Goal: Navigation & Orientation: Find specific page/section

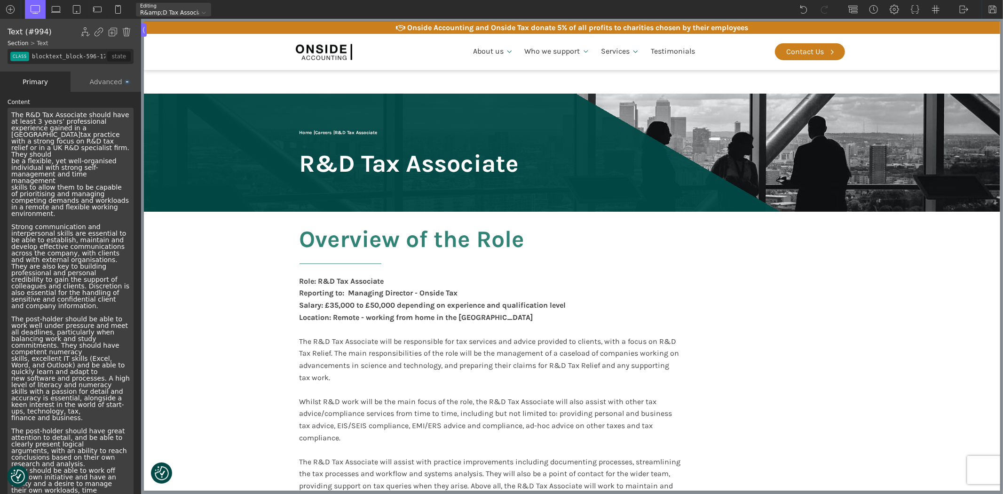
scroll to position [1671, 0]
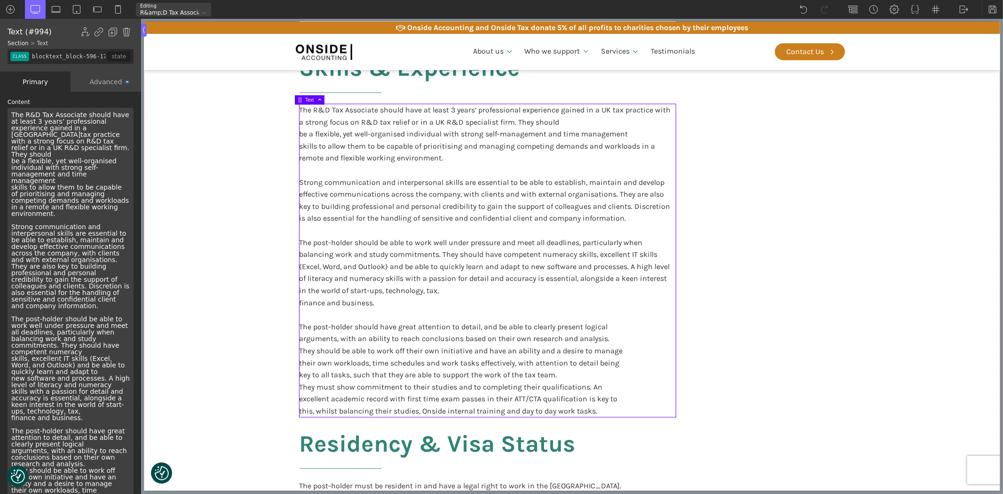
click at [115, 142] on div "The R&D Tax Associate should have at least 3 years’ professional experience gai…" at bounding box center [71, 352] width 126 height 488
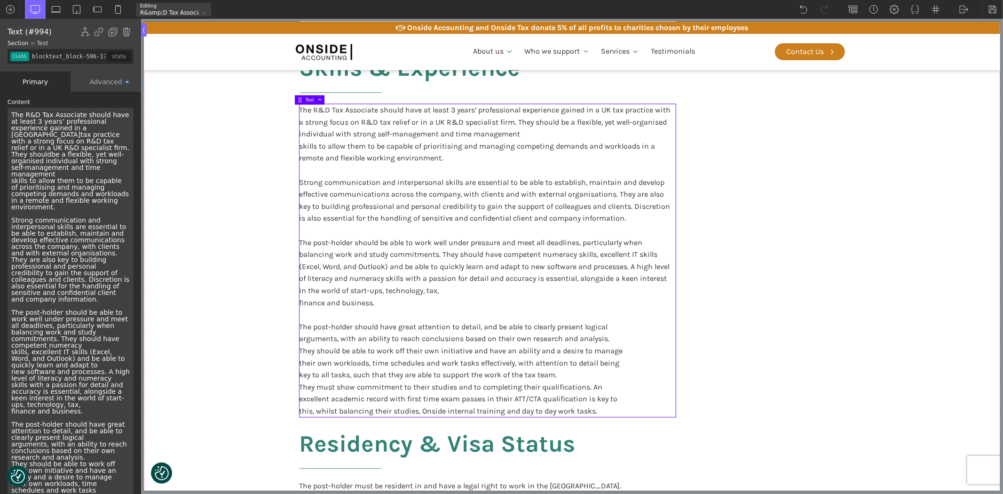
click at [122, 158] on div "The R&D Tax Associate should have at least 3 years’ professional experience gai…" at bounding box center [71, 348] width 126 height 481
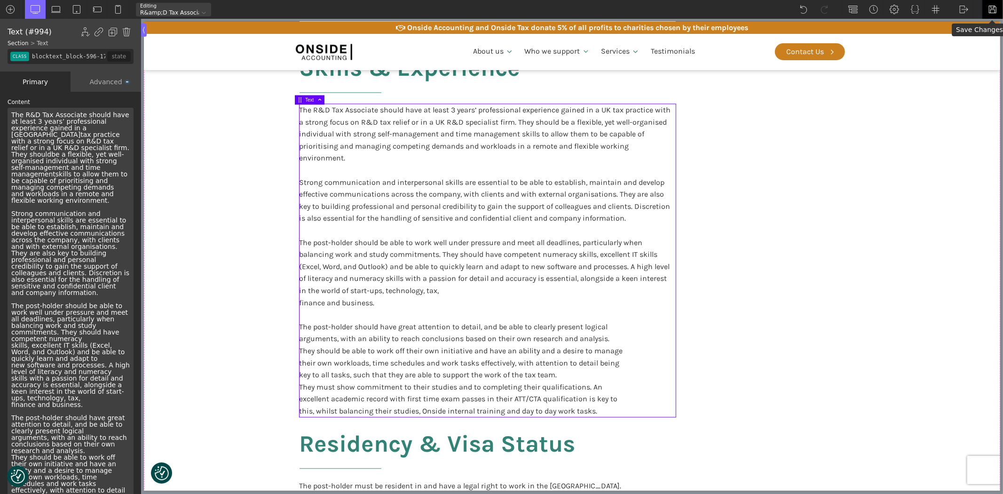
click at [989, 10] on img at bounding box center [992, 9] width 9 height 9
click at [925, 265] on section "Participate in training and support delivered by other Onside employees or exte…" at bounding box center [571, 74] width 856 height 1083
type input "core_accounting"
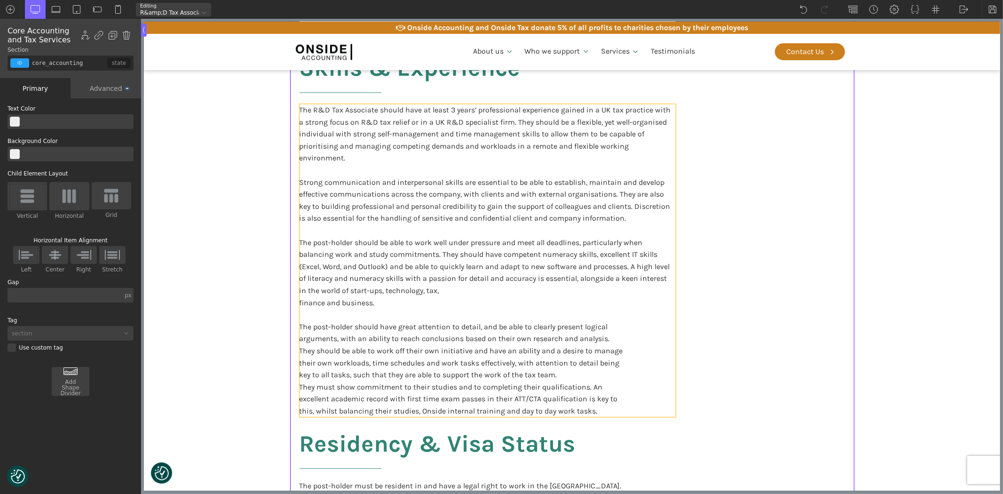
click at [414, 347] on div "The R&D Tax Associate should have at least 3 years’ professional experience gai…" at bounding box center [487, 260] width 376 height 313
type input "blocktext_block-596-175"
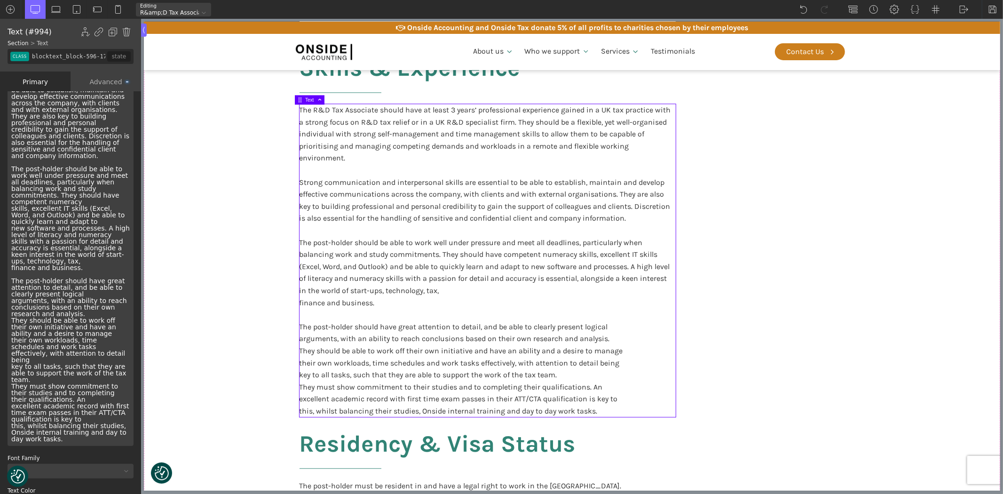
scroll to position [157, 0]
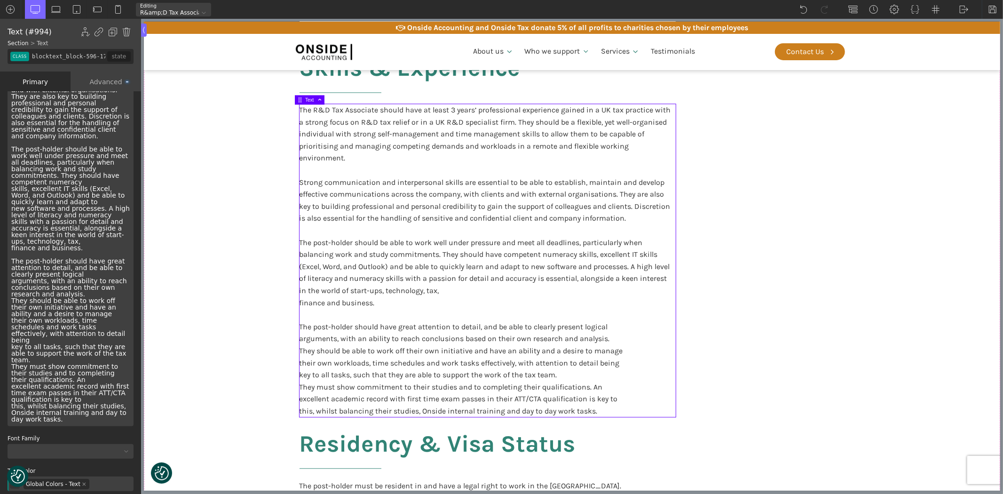
click at [78, 246] on div "The R&D Tax Associate should have at least 3 years’ professional experience gai…" at bounding box center [71, 188] width 126 height 475
click at [57, 265] on div "The R&D Tax Associate should have at least 3 years’ professional experience gai…" at bounding box center [71, 188] width 126 height 475
click at [103, 296] on div "The R&D Tax Associate should have at least 3 years’ professional experience gai…" at bounding box center [71, 188] width 126 height 475
click at [97, 302] on div "The R&D Tax Associate should have at least 3 years’ professional experience gai…" at bounding box center [71, 188] width 126 height 475
click at [92, 294] on div "The R&D Tax Associate should have at least 3 years’ professional experience gai…" at bounding box center [71, 188] width 126 height 475
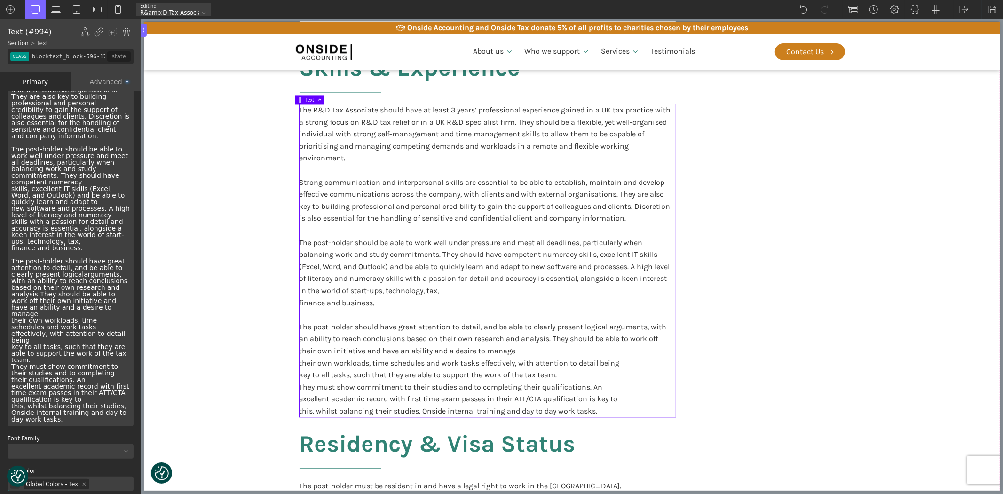
click at [87, 299] on div "The R&D Tax Associate should have at least 3 years’ professional experience gai…" at bounding box center [71, 188] width 126 height 475
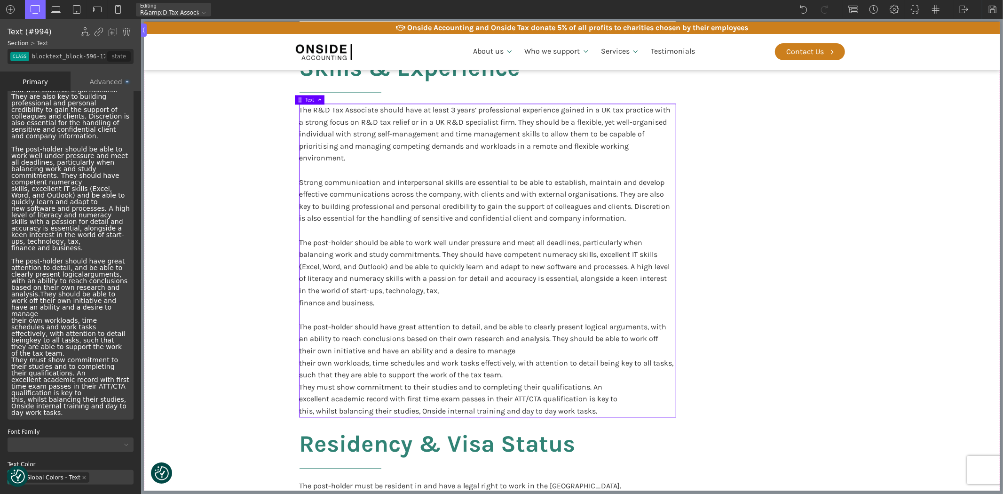
click at [68, 337] on div "The R&D Tax Associate should have at least 3 years’ professional experience gai…" at bounding box center [71, 185] width 126 height 468
click at [68, 330] on div "The R&D Tax Associate should have at least 3 years’ professional experience gai…" at bounding box center [71, 185] width 126 height 468
click at [67, 330] on div "The R&D Tax Associate should have at least 3 years’ professional experience gai…" at bounding box center [71, 185] width 126 height 468
click at [104, 280] on div "The R&D Tax Associate should have at least 3 years’ professional experience gai…" at bounding box center [71, 185] width 126 height 468
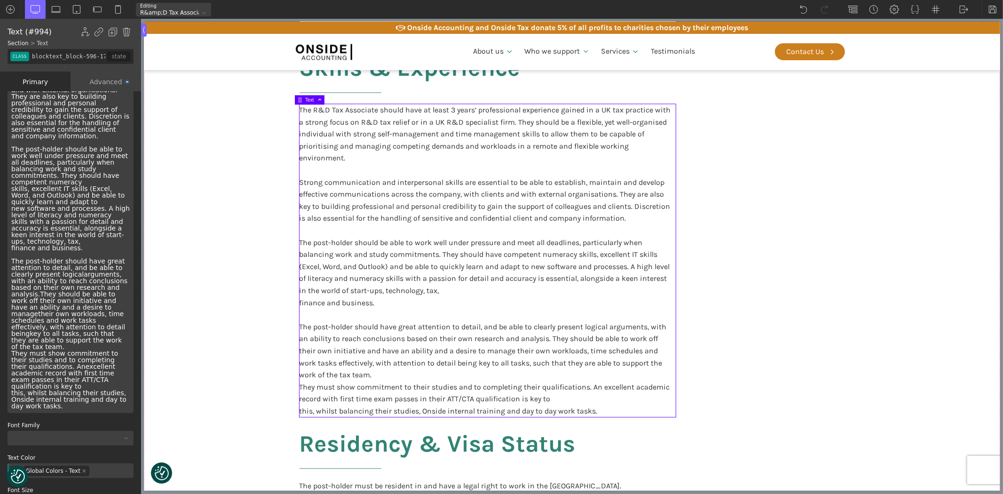
click at [63, 312] on div "The R&D Tax Associate should have at least 3 years’ professional experience gai…" at bounding box center [71, 182] width 126 height 462
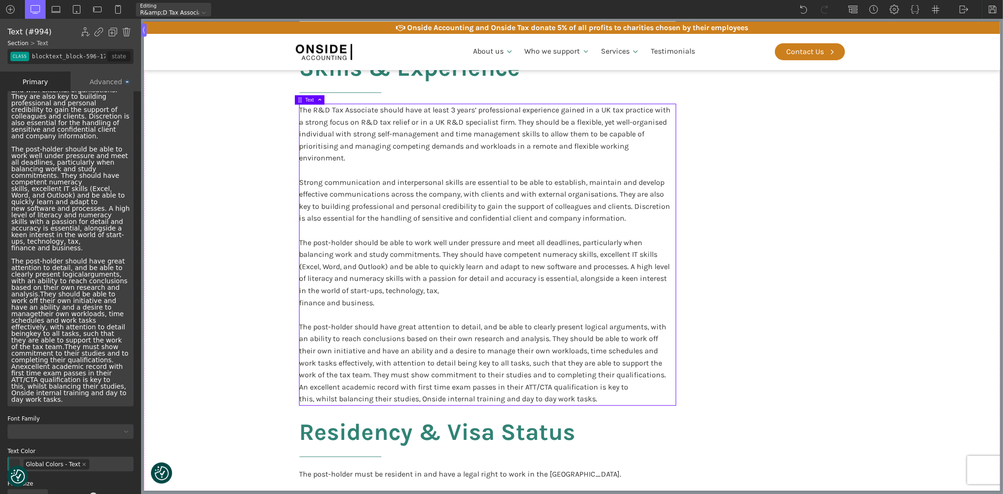
click at [96, 215] on div "The R&D Tax Associate should have at least 3 years’ professional experience gai…" at bounding box center [71, 178] width 126 height 455
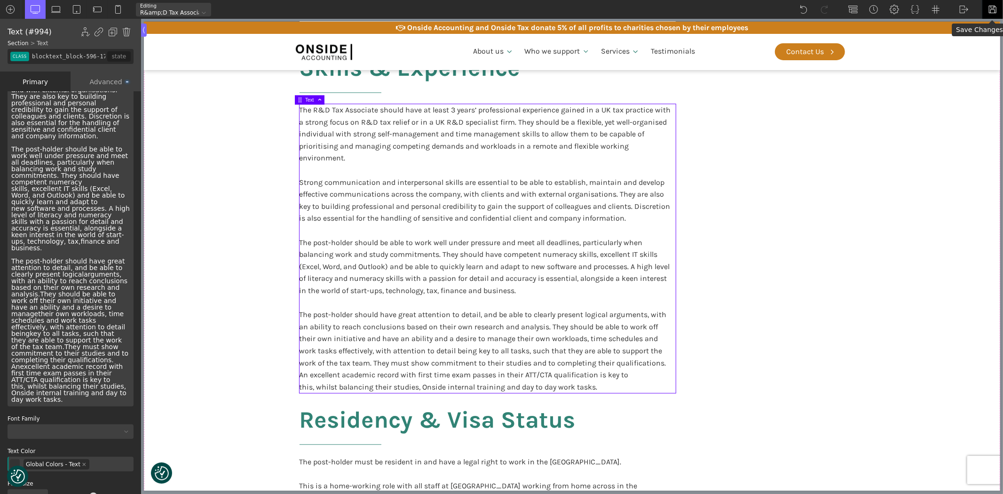
click at [989, 8] on img at bounding box center [992, 9] width 9 height 9
click at [962, 10] on img at bounding box center [963, 9] width 9 height 9
click at [965, 24] on link "WP Admin" at bounding box center [974, 24] width 40 height 15
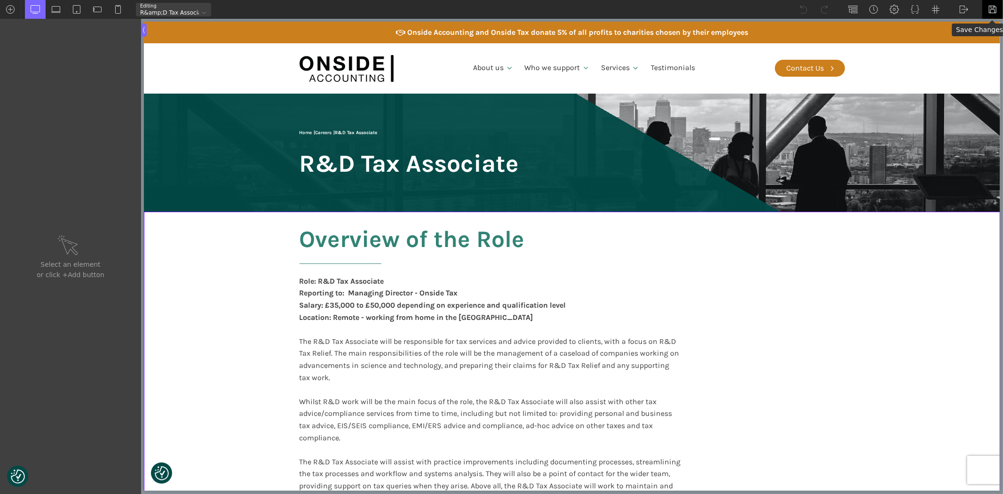
click at [988, 8] on img at bounding box center [992, 9] width 9 height 9
click at [962, 8] on img at bounding box center [963, 9] width 9 height 9
click at [970, 39] on link "Frontend" at bounding box center [974, 39] width 40 height 15
